Goal: Transaction & Acquisition: Purchase product/service

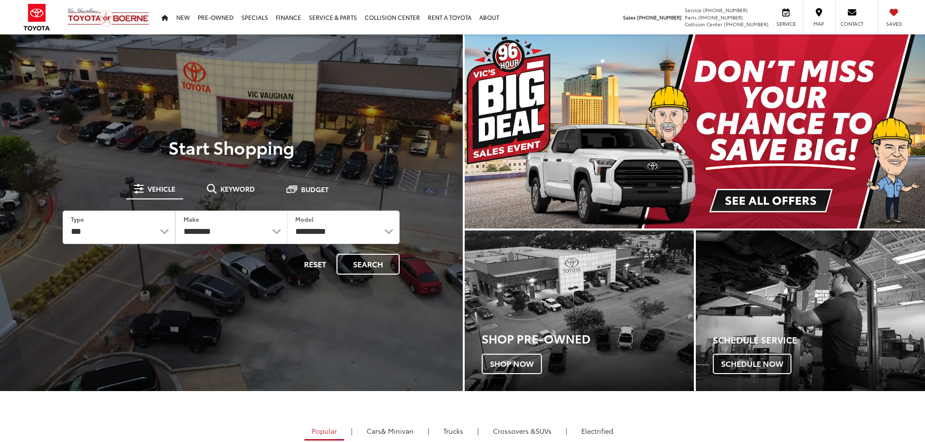
click at [668, 173] on img "carousel slide number 1 of 1" at bounding box center [695, 131] width 461 height 194
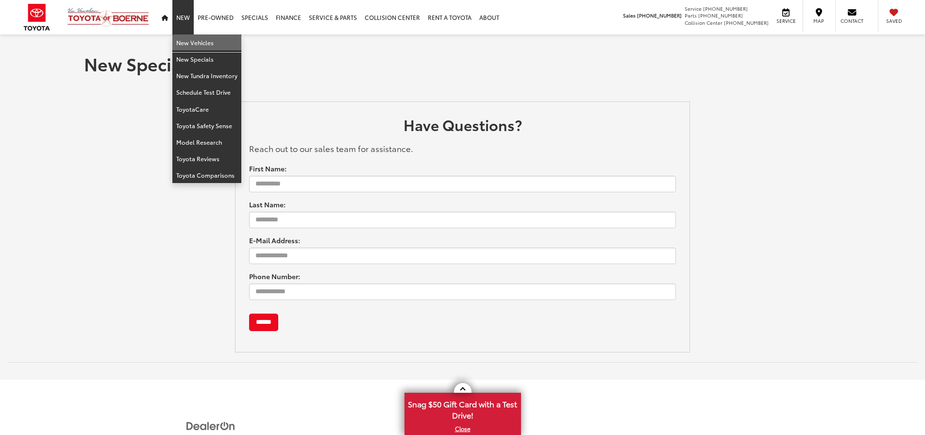
click at [190, 41] on link "New Vehicles" at bounding box center [206, 42] width 69 height 17
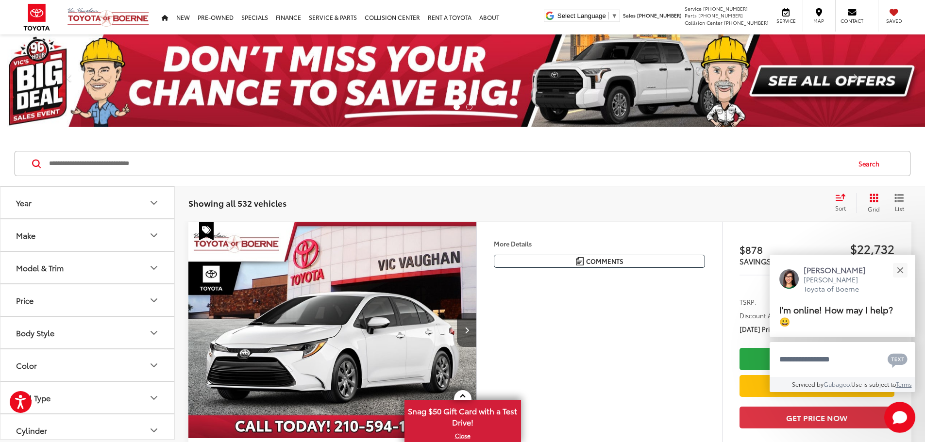
click at [157, 231] on icon "Make" at bounding box center [154, 236] width 12 height 12
click at [153, 233] on icon "Model & Trim" at bounding box center [154, 233] width 12 height 12
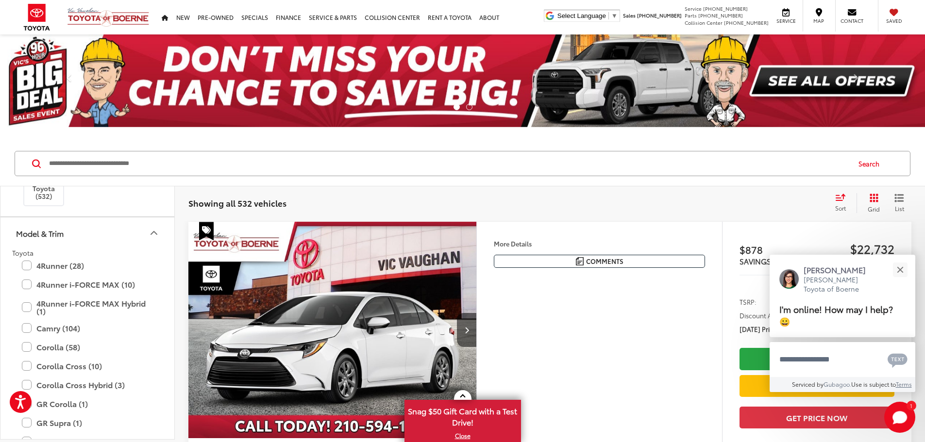
scroll to position [0, 0]
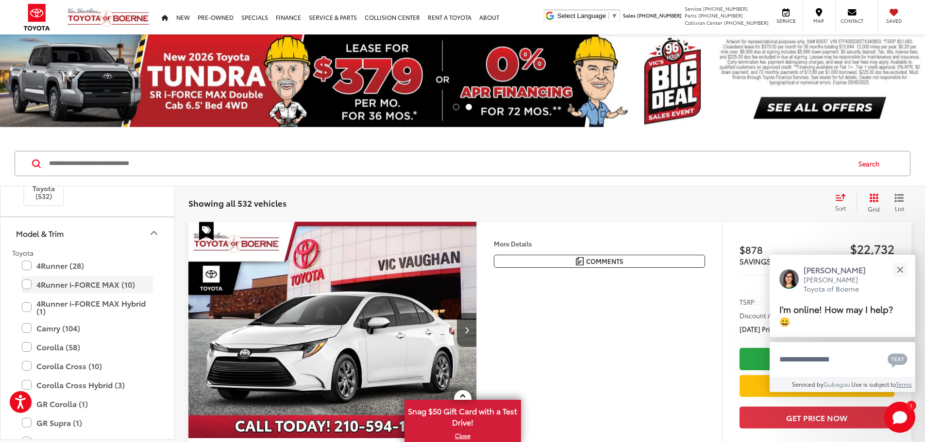
click at [27, 284] on label "4Runner i-FORCE MAX (10)" at bounding box center [87, 284] width 131 height 17
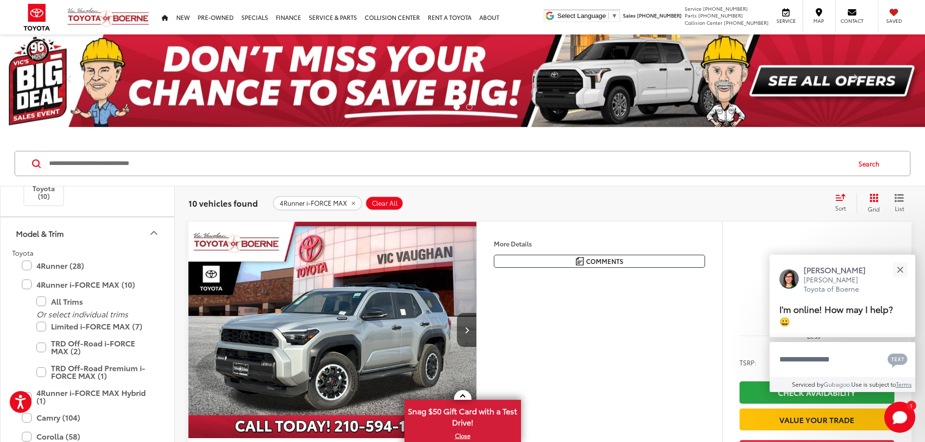
scroll to position [49, 0]
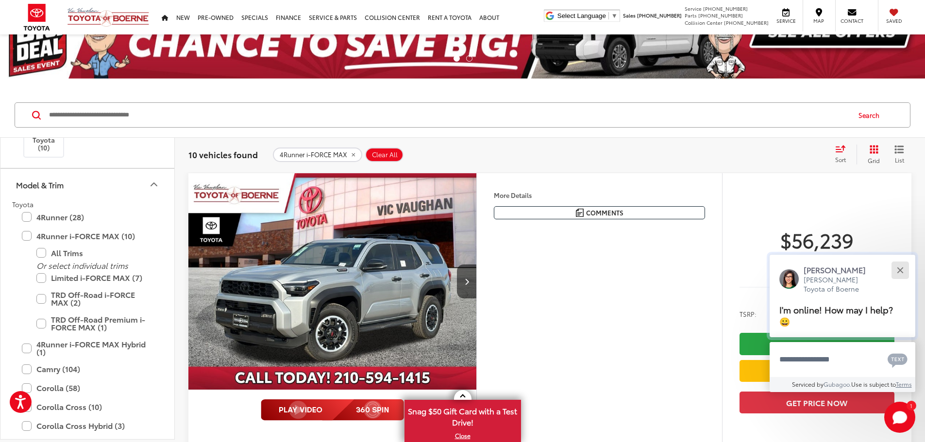
click at [901, 270] on div "Close" at bounding box center [900, 270] width 6 height 6
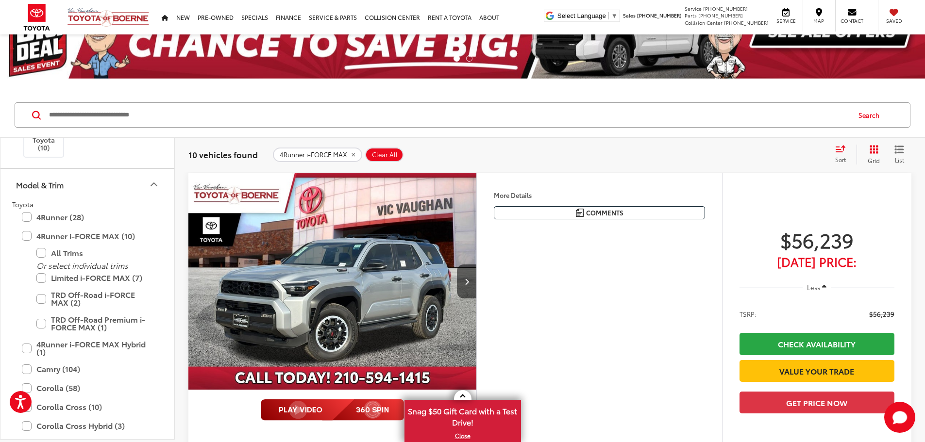
click at [0, 0] on button "More..." at bounding box center [0, 0] width 0 height 0
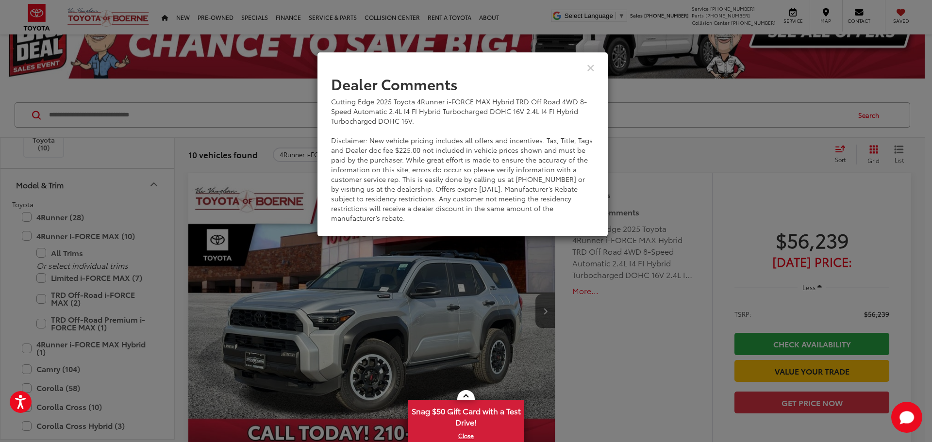
click at [595, 67] on div "View Comments" at bounding box center [462, 67] width 291 height 37
click at [588, 67] on icon "Close" at bounding box center [591, 67] width 8 height 10
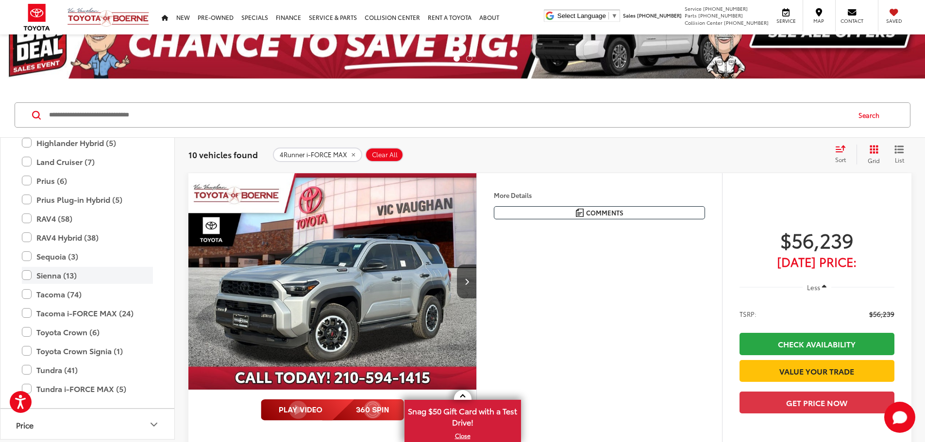
scroll to position [390, 0]
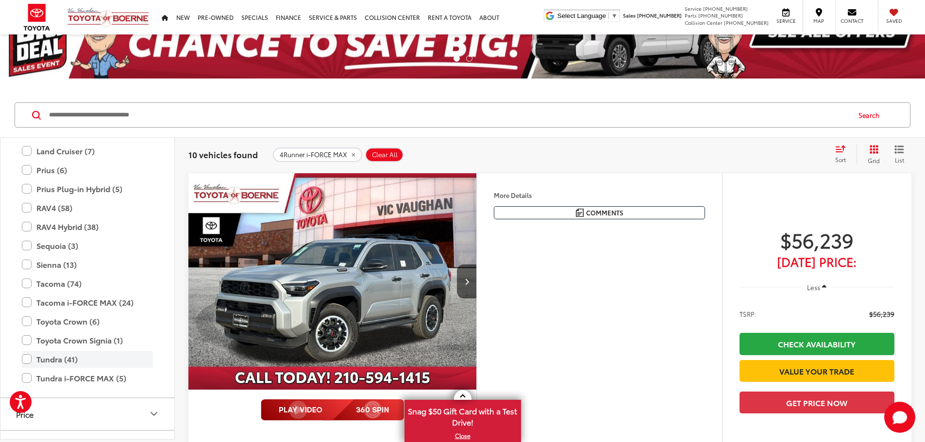
click at [25, 359] on label "Tundra (41)" at bounding box center [87, 359] width 131 height 17
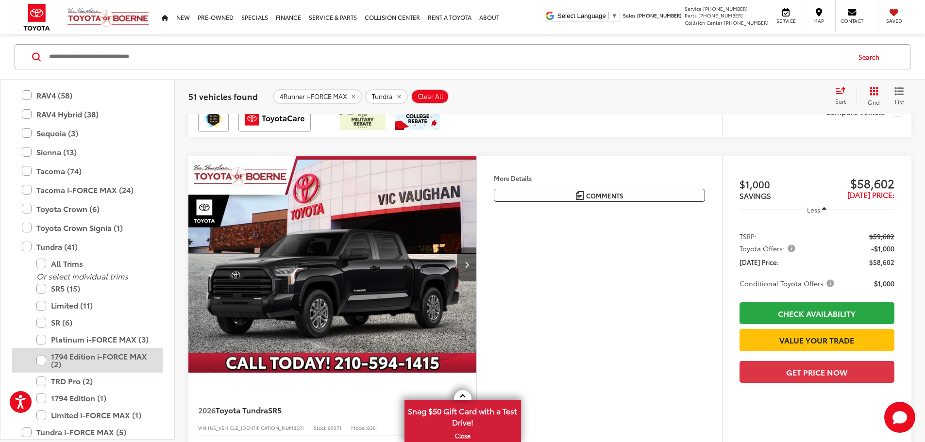
scroll to position [487, 0]
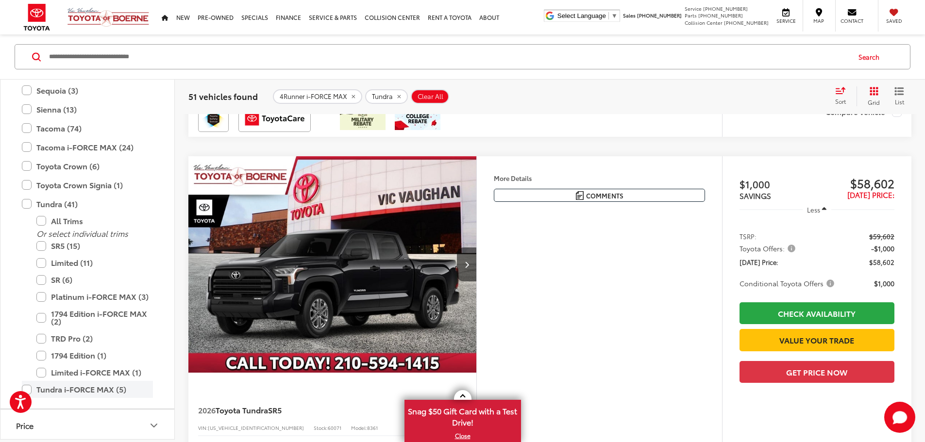
click at [26, 389] on label "Tundra i-FORCE MAX (5)" at bounding box center [87, 389] width 131 height 17
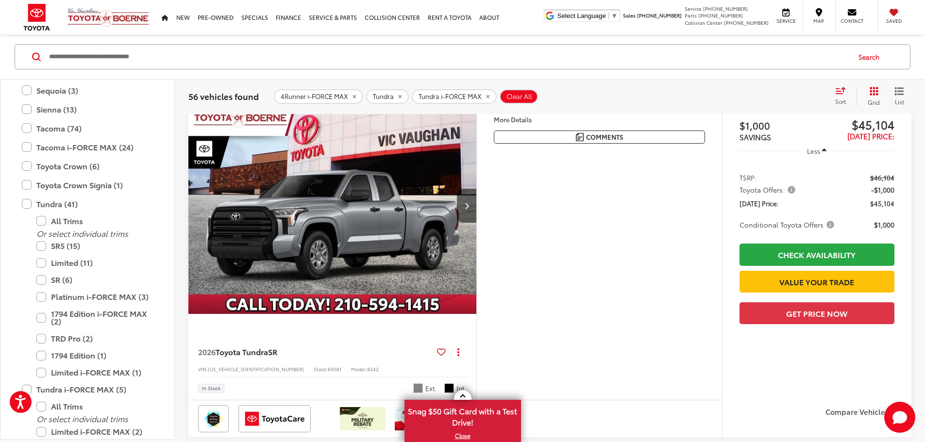
scroll to position [107, 0]
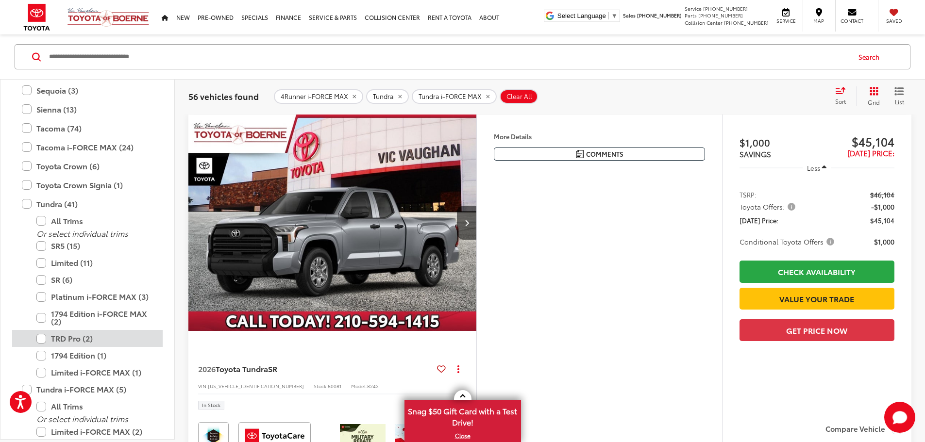
click at [45, 337] on label "TRD Pro (2)" at bounding box center [94, 338] width 117 height 17
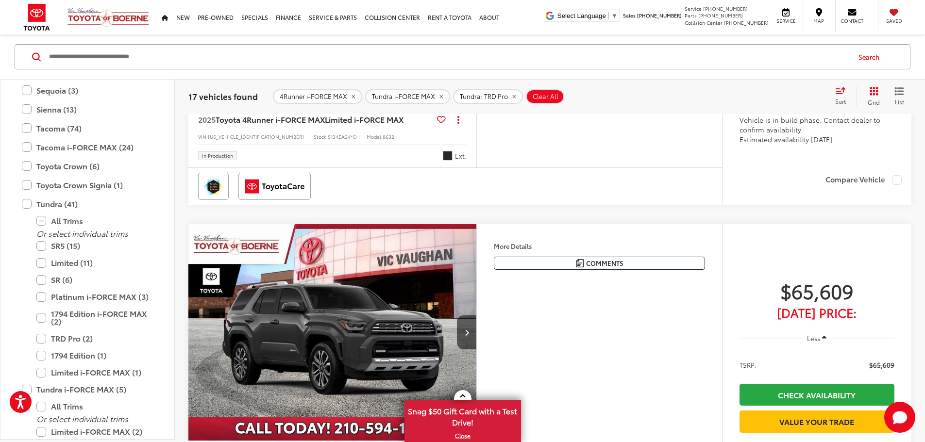
scroll to position [2292, 0]
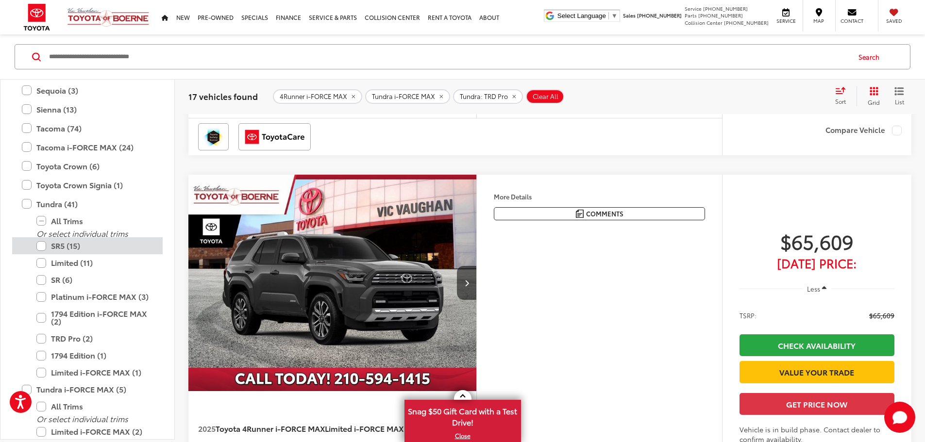
drag, startPoint x: 41, startPoint y: 246, endPoint x: 67, endPoint y: 246, distance: 25.2
click at [41, 246] on label "SR5 (15)" at bounding box center [94, 245] width 117 height 17
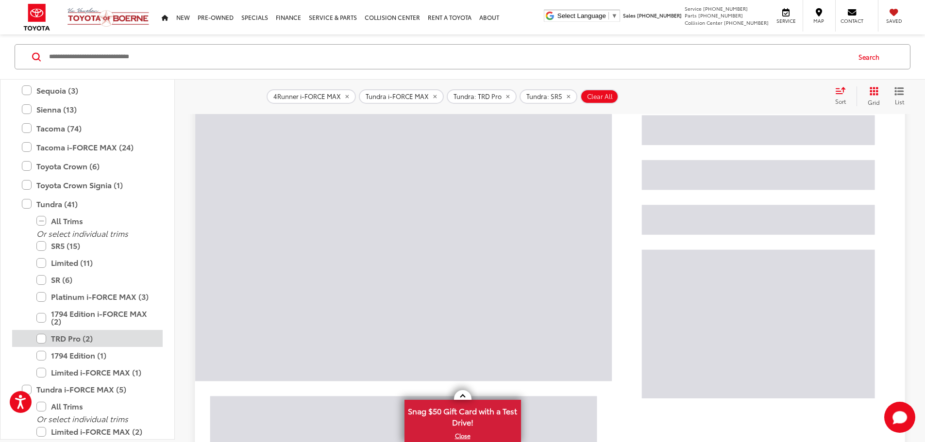
scroll to position [107, 0]
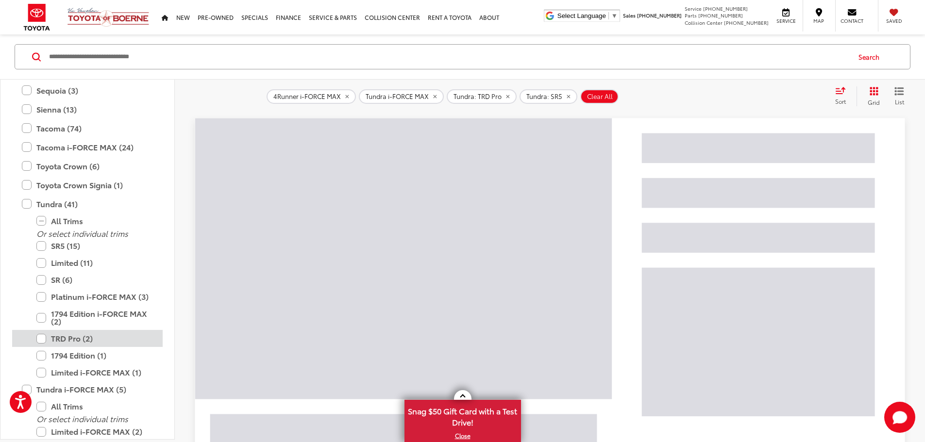
click at [42, 339] on label "TRD Pro (2)" at bounding box center [94, 338] width 117 height 17
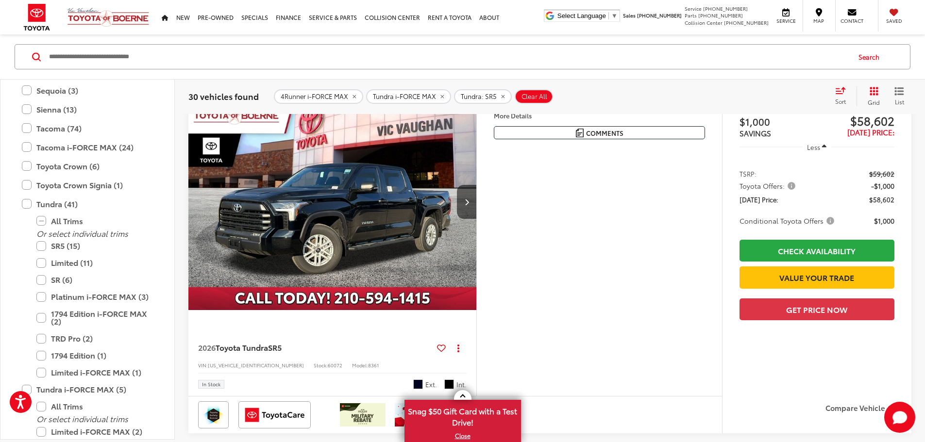
scroll to position [3409, 0]
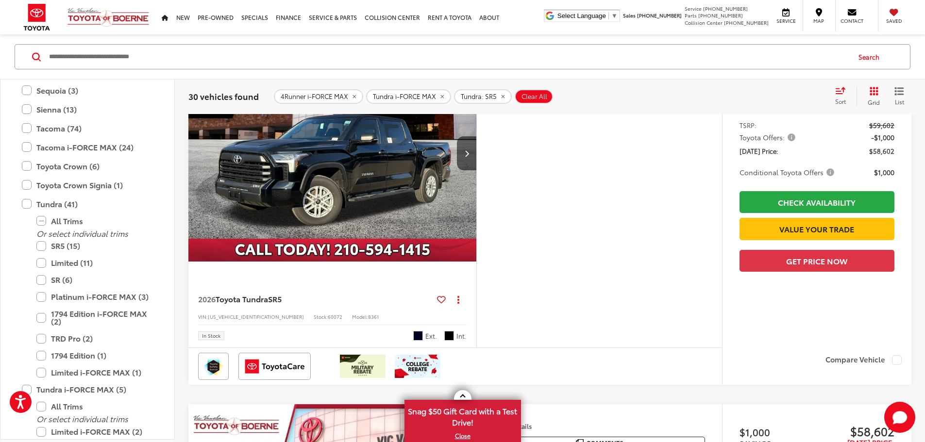
scroll to position [0, 1473]
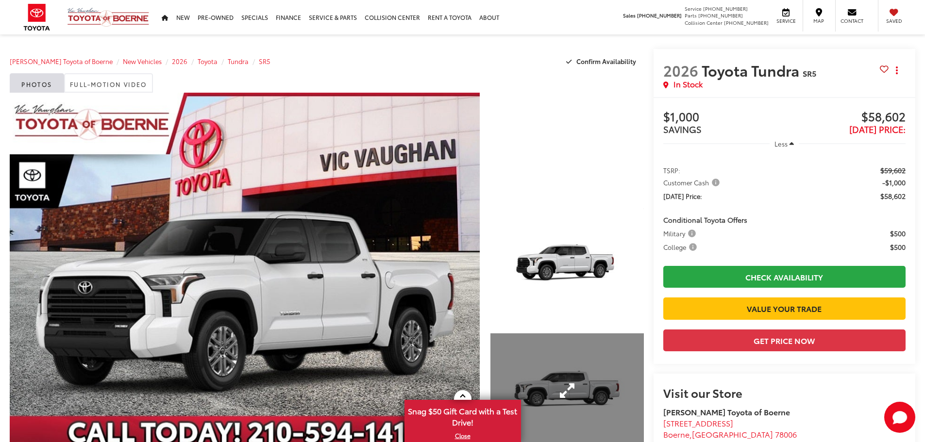
scroll to position [97, 0]
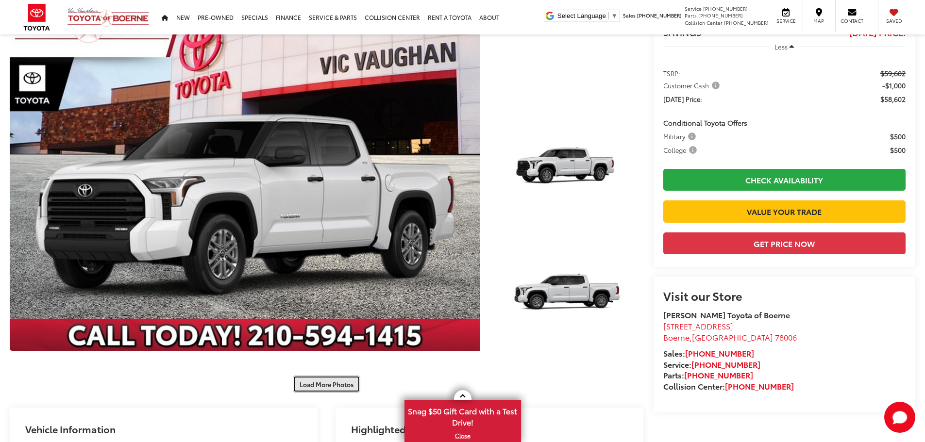
click at [333, 386] on button "Load More Photos" at bounding box center [326, 384] width 67 height 17
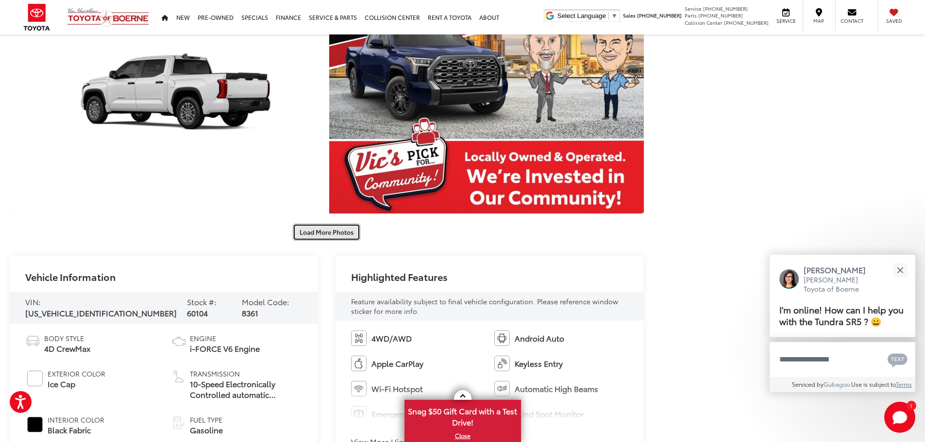
scroll to position [728, 0]
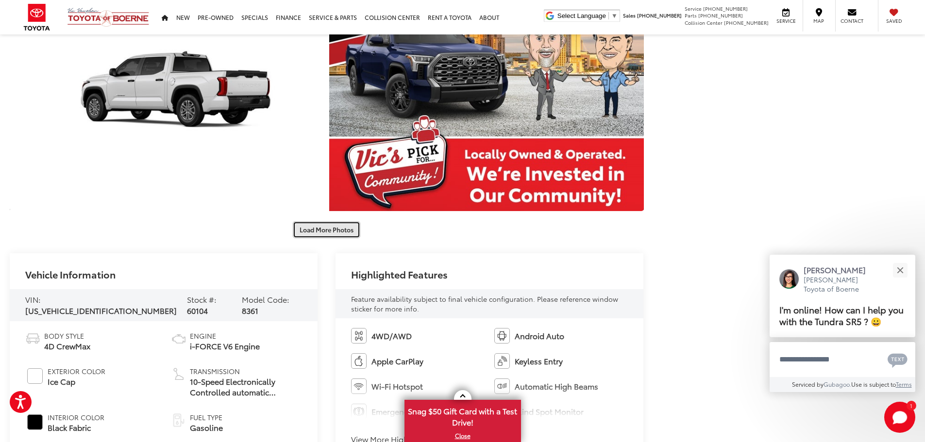
click at [336, 229] on button "Load More Photos" at bounding box center [326, 229] width 67 height 17
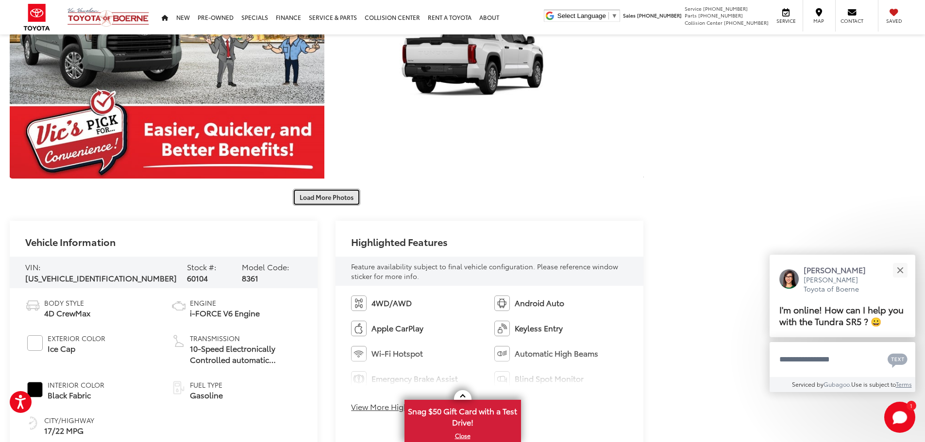
scroll to position [1306, 0]
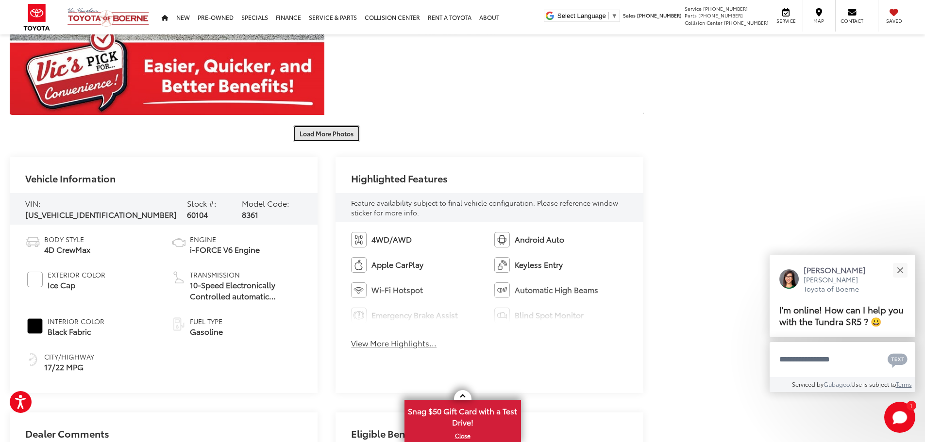
click at [326, 131] on button "Load More Photos" at bounding box center [326, 133] width 67 height 17
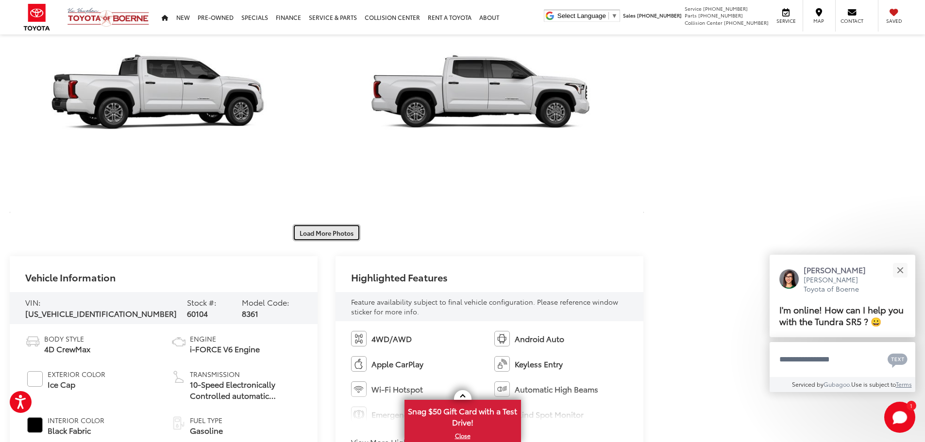
scroll to position [1743, 0]
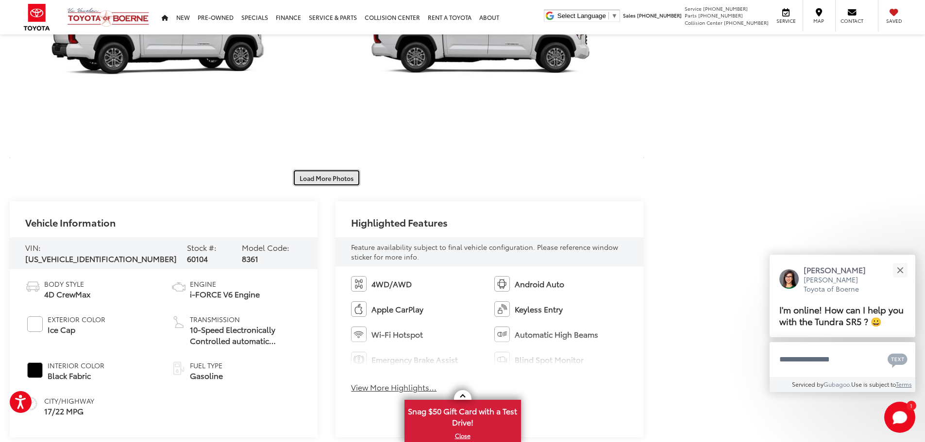
click at [328, 176] on button "Load More Photos" at bounding box center [326, 177] width 67 height 17
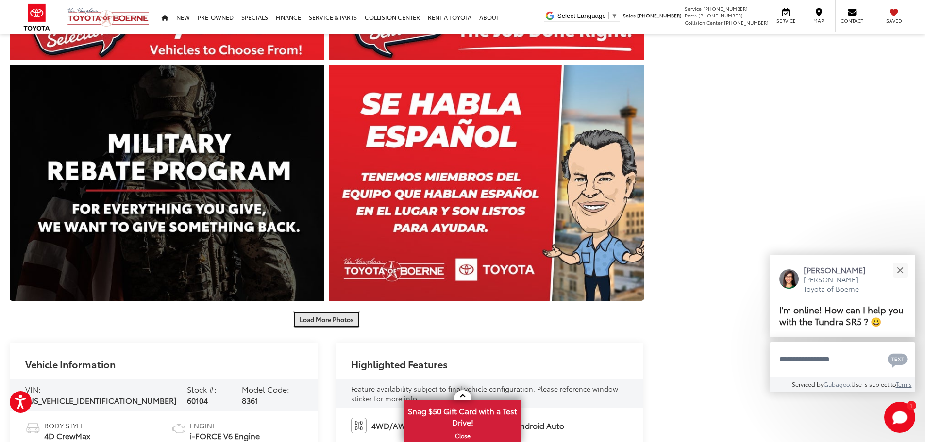
scroll to position [2229, 0]
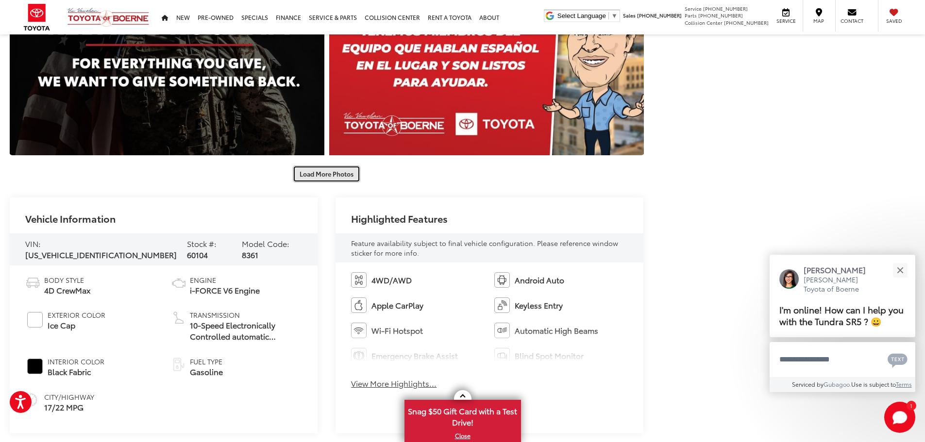
click at [331, 175] on button "Load More Photos" at bounding box center [326, 174] width 67 height 17
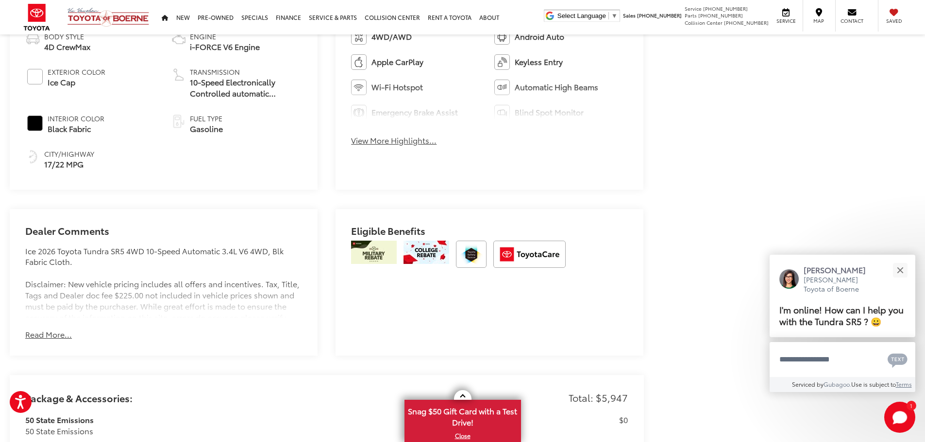
scroll to position [2957, 0]
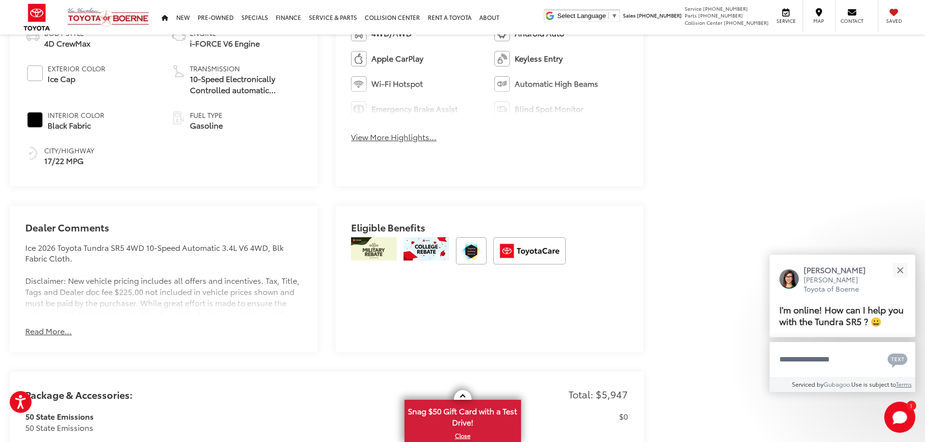
click at [48, 327] on button "Read More..." at bounding box center [48, 331] width 47 height 11
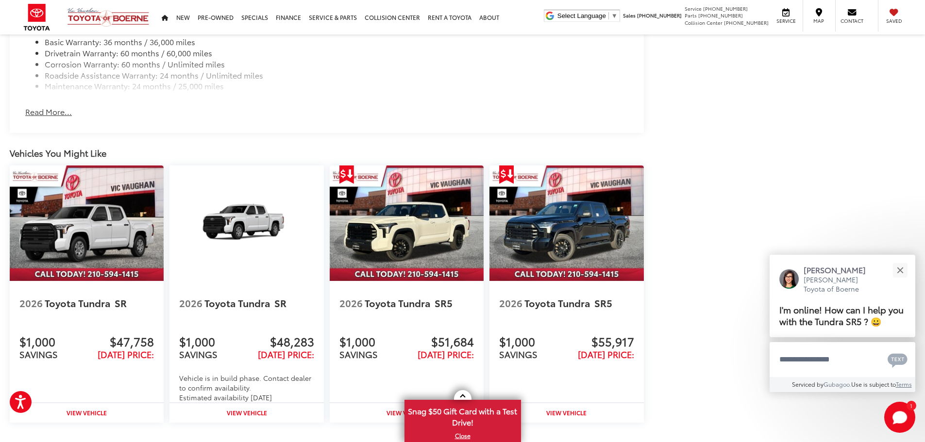
scroll to position [3782, 0]
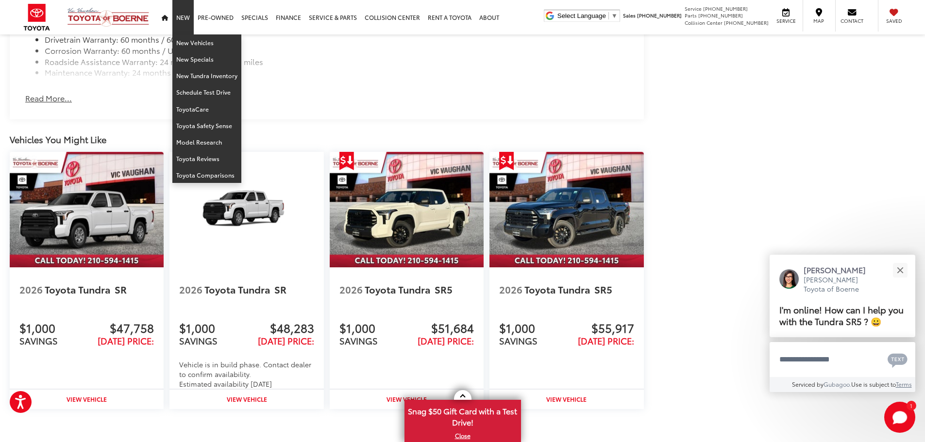
click at [185, 21] on link "New" at bounding box center [182, 17] width 21 height 34
click at [190, 75] on link "New Tundra Inventory" at bounding box center [206, 75] width 69 height 17
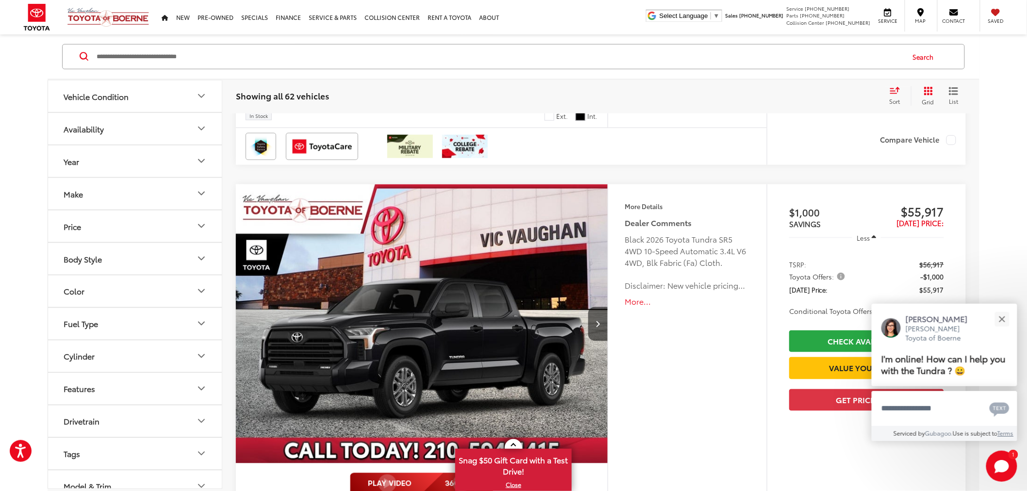
click at [201, 357] on icon "Cylinder" at bounding box center [202, 357] width 12 height 12
click at [66, 396] on label "8 (2)" at bounding box center [74, 396] width 29 height 16
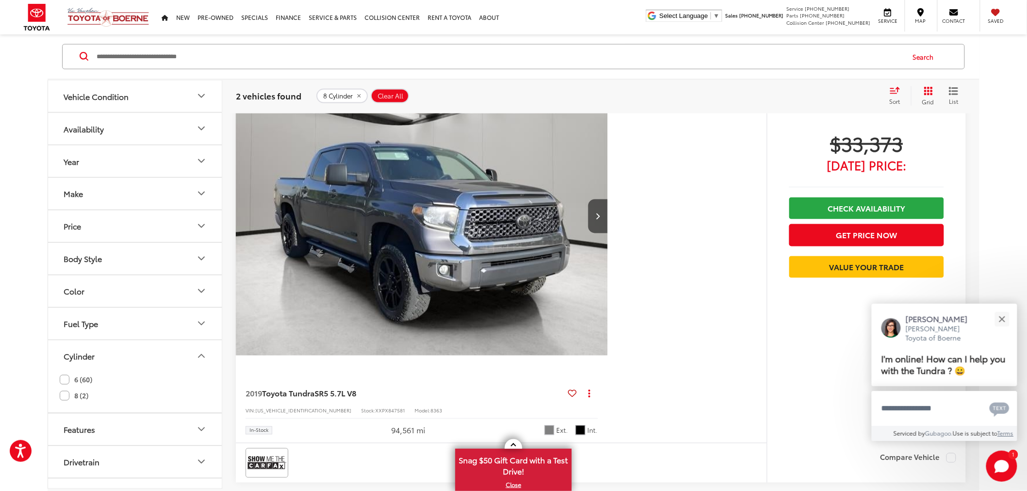
scroll to position [813, 0]
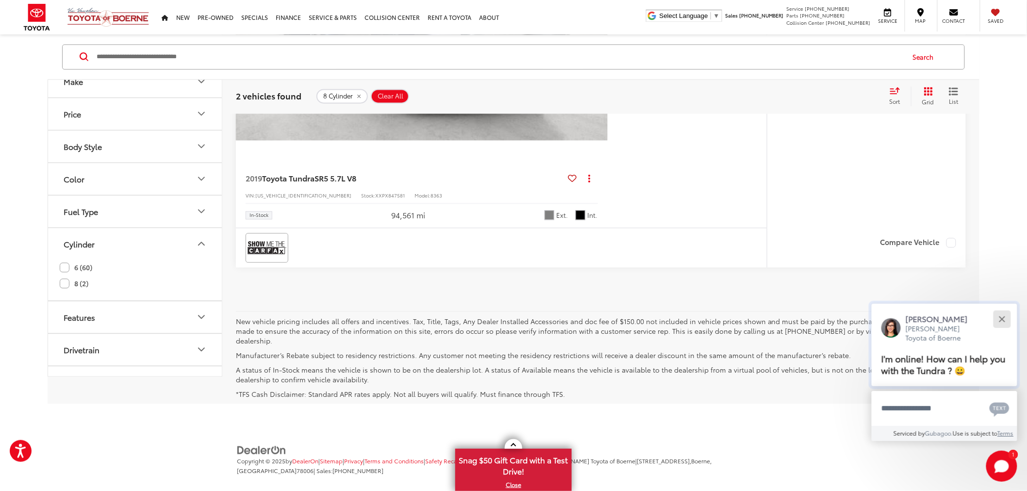
click at [924, 319] on div "Close" at bounding box center [1002, 319] width 6 height 6
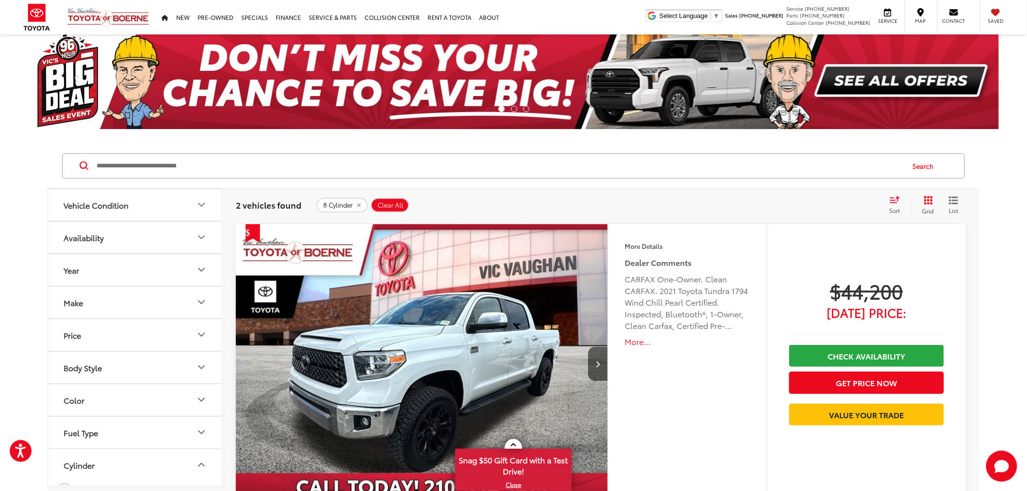
scroll to position [0, 0]
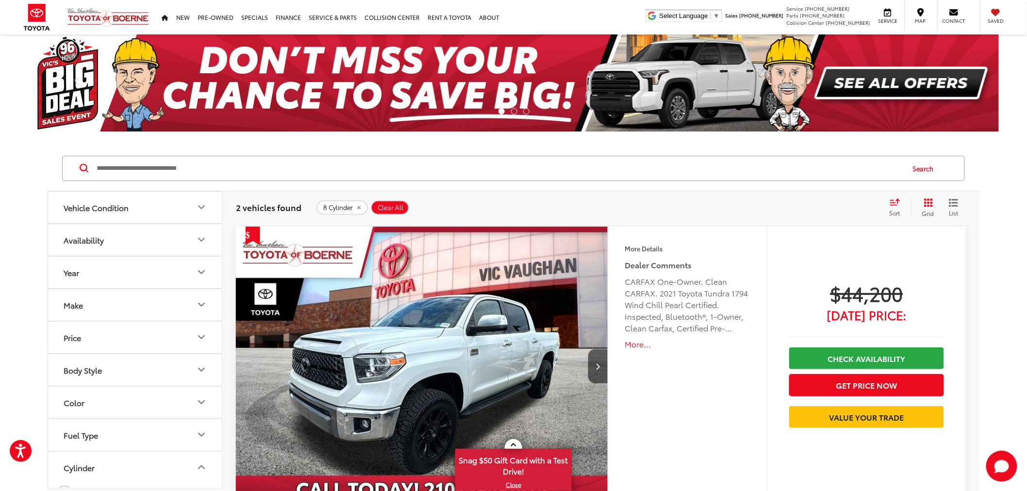
click at [288, 169] on input "Search by Make, Model, or Keyword" at bounding box center [500, 168] width 808 height 23
type input "********"
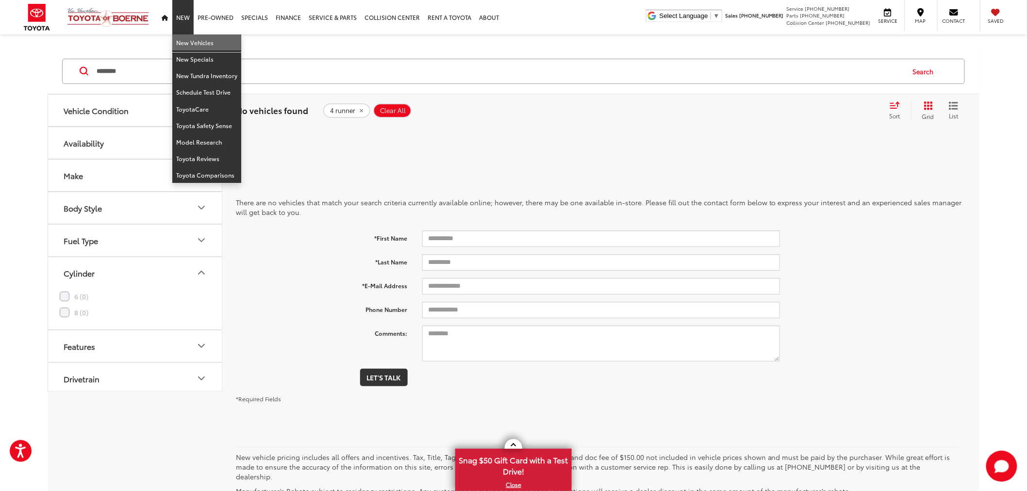
click at [192, 41] on link "New Vehicles" at bounding box center [206, 42] width 69 height 17
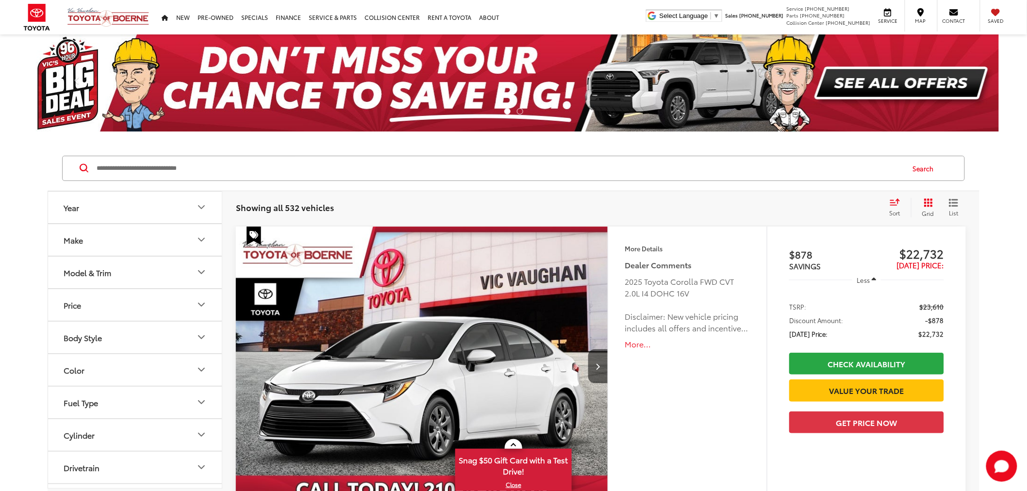
click at [201, 271] on icon "Model & Trim" at bounding box center [202, 273] width 12 height 12
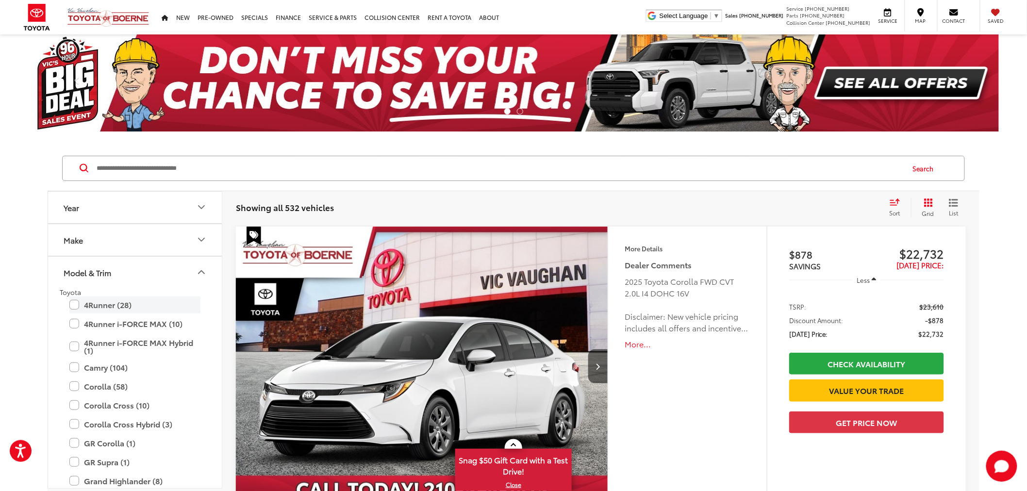
click at [74, 304] on label "4Runner (28)" at bounding box center [134, 305] width 131 height 17
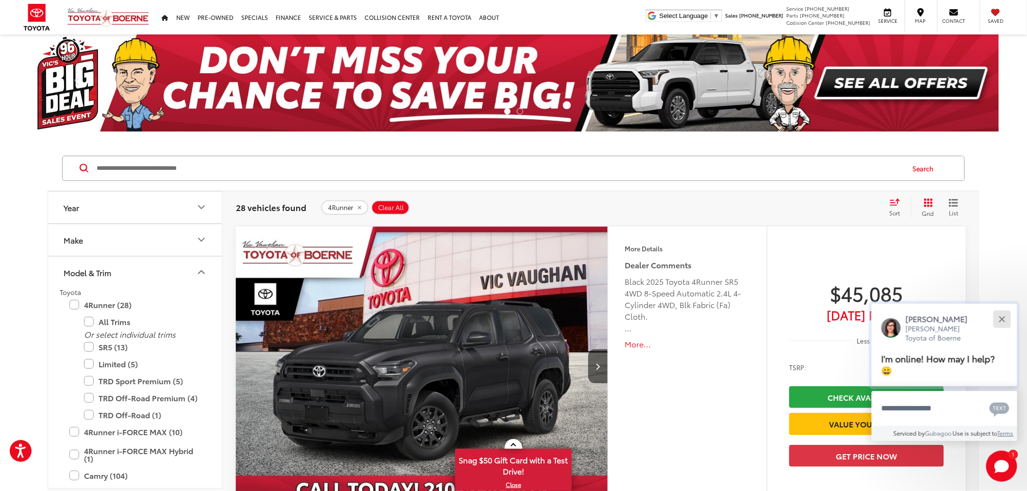
click at [1004, 319] on button "Close" at bounding box center [1002, 319] width 21 height 21
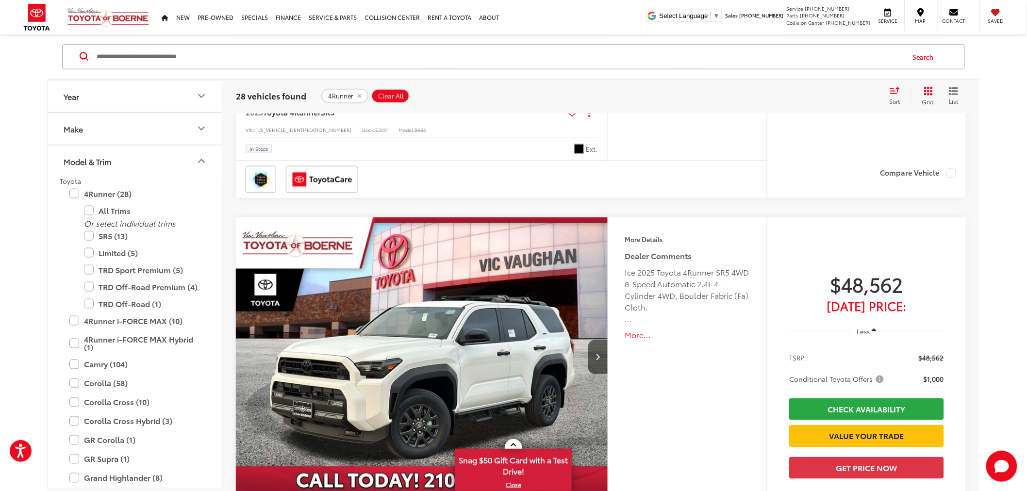
scroll to position [593, 0]
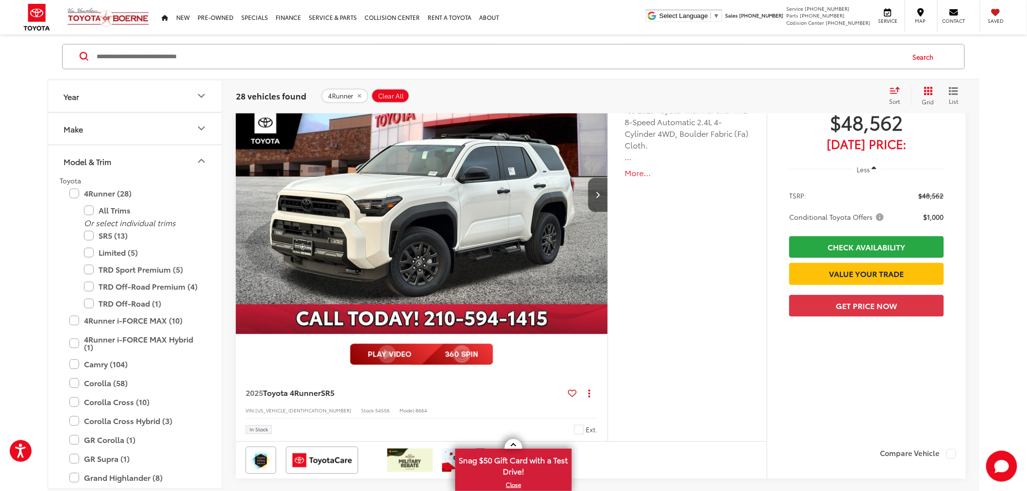
click at [638, 173] on button "More..." at bounding box center [687, 173] width 125 height 11
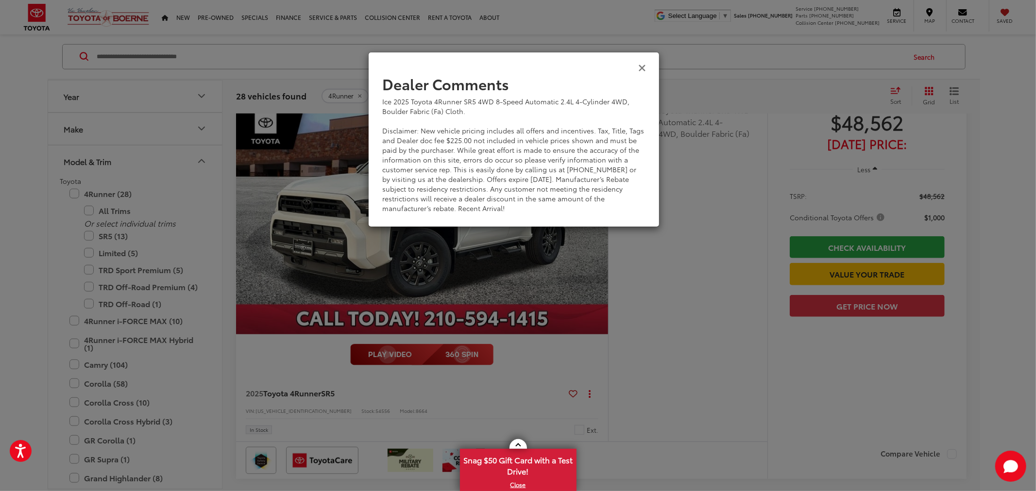
click at [642, 63] on icon "Close" at bounding box center [642, 67] width 8 height 10
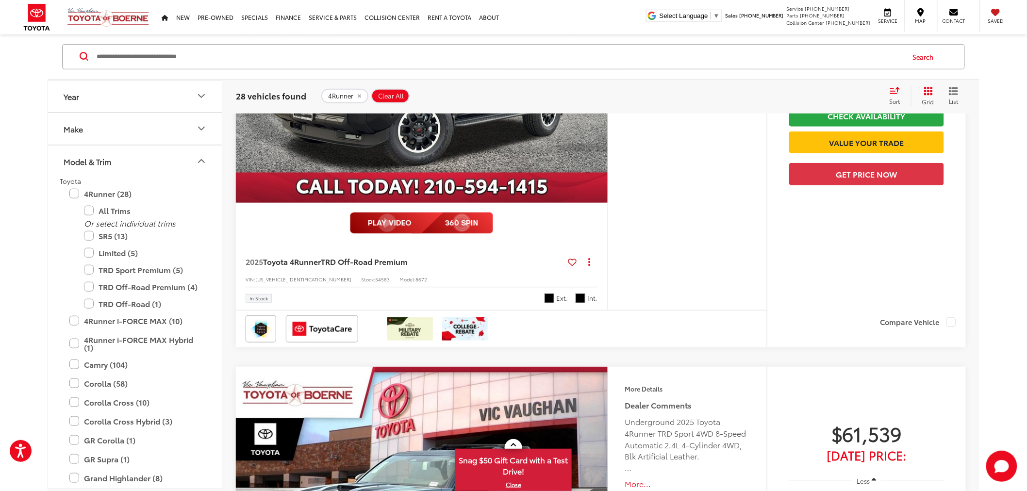
scroll to position [3399, 0]
